Goal: Task Accomplishment & Management: Complete application form

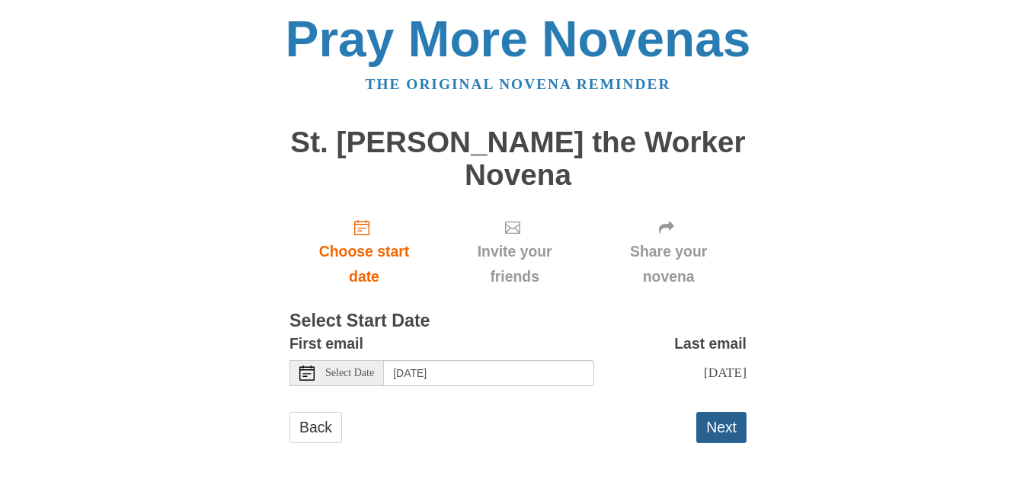
click at [713, 412] on button "Next" at bounding box center [721, 427] width 50 height 31
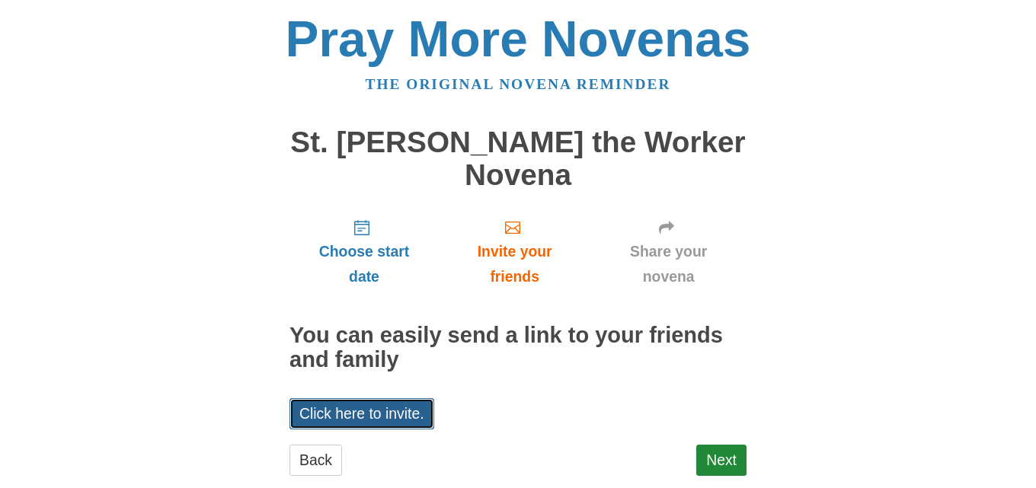
click at [347, 398] on link "Click here to invite." at bounding box center [361, 413] width 145 height 31
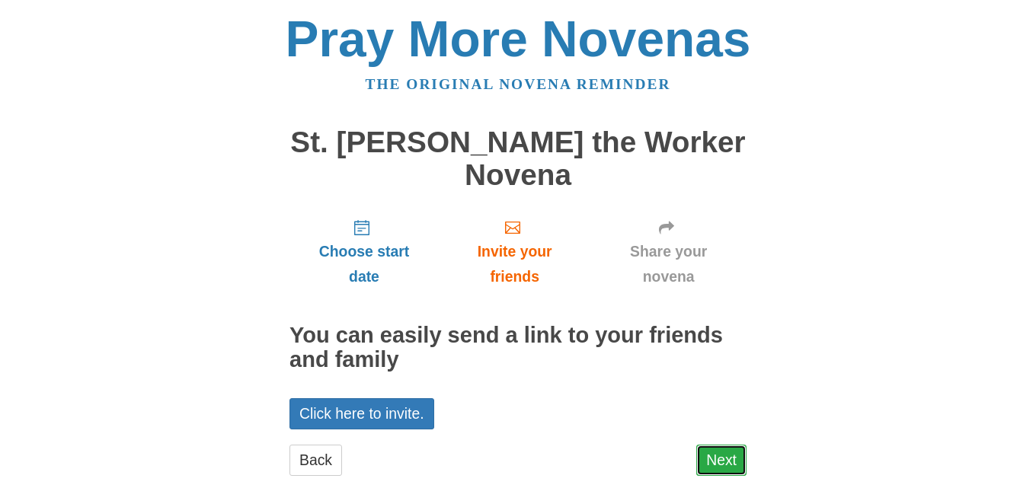
click at [712, 445] on link "Next" at bounding box center [721, 460] width 50 height 31
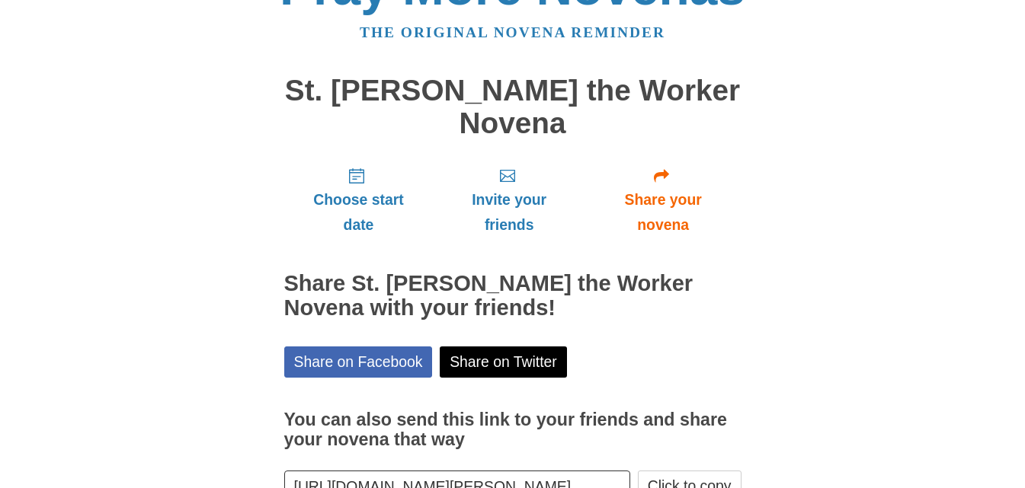
scroll to position [123, 0]
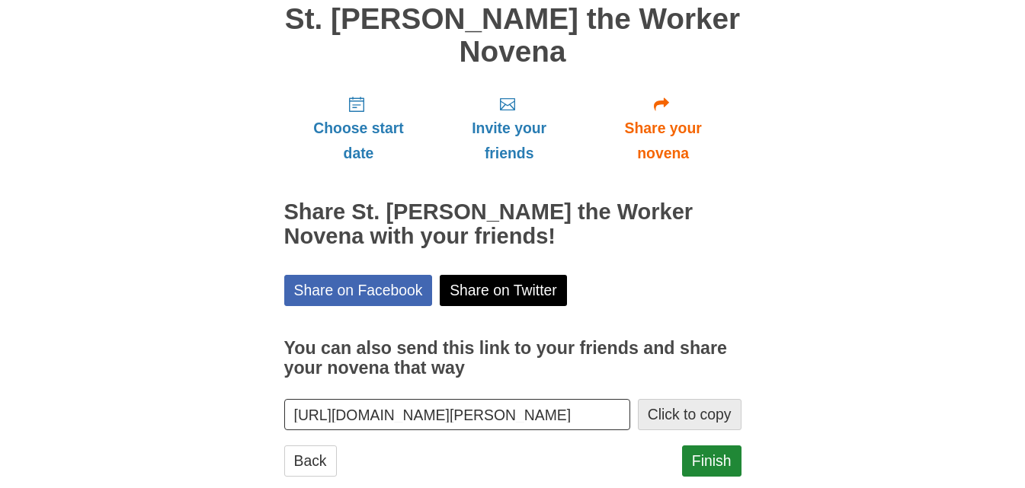
click at [671, 399] on button "Click to copy" at bounding box center [690, 414] width 104 height 31
click at [728, 446] on link "Finish" at bounding box center [711, 461] width 59 height 31
